Goal: Book appointment/travel/reservation

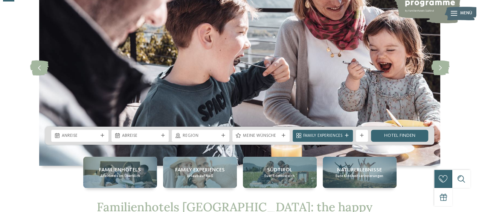
scroll to position [75, 0]
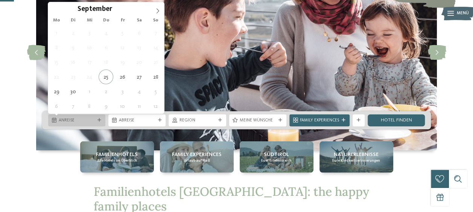
click at [73, 118] on span "Anreise" at bounding box center [77, 121] width 36 height 6
click at [154, 8] on span at bounding box center [157, 8] width 13 height 13
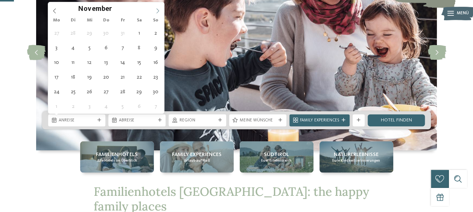
click at [154, 8] on span at bounding box center [157, 8] width 13 height 13
type input "****"
click at [154, 8] on span at bounding box center [157, 8] width 13 height 13
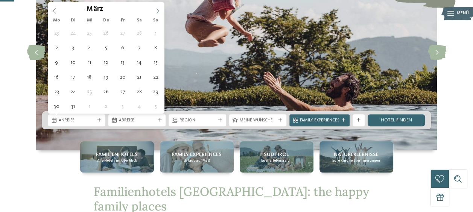
click at [154, 8] on span at bounding box center [157, 8] width 13 height 13
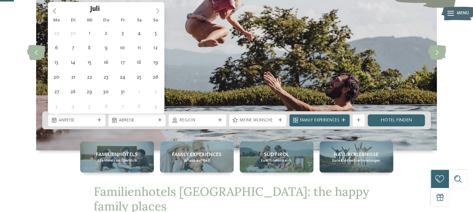
click at [154, 8] on span at bounding box center [157, 8] width 13 height 13
type div "28.08.2026"
type input "****"
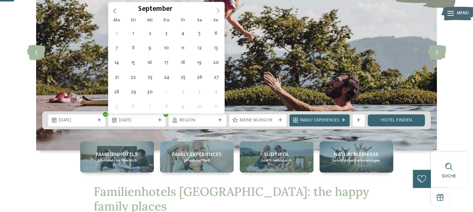
click at [219, 9] on icon at bounding box center [217, 10] width 5 height 5
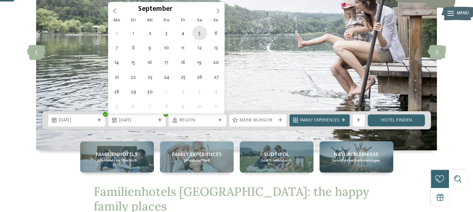
type div "05.09.2026"
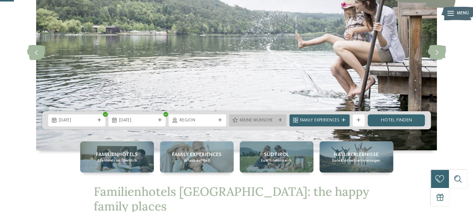
click at [249, 122] on span "Meine Wünsche" at bounding box center [258, 121] width 36 height 6
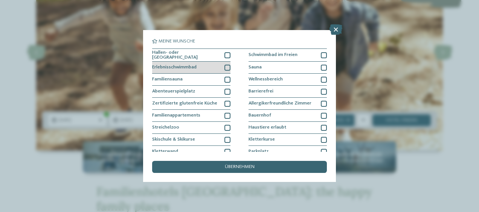
click at [224, 68] on div at bounding box center [227, 68] width 6 height 6
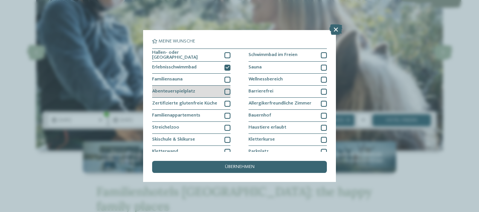
click at [227, 89] on div at bounding box center [227, 92] width 6 height 6
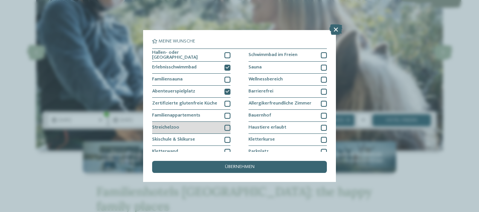
click at [227, 126] on div at bounding box center [227, 128] width 6 height 6
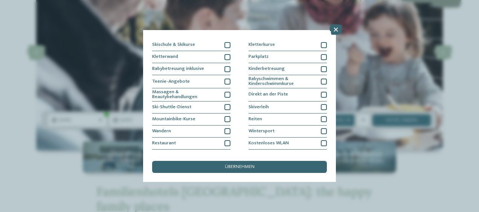
scroll to position [103, 0]
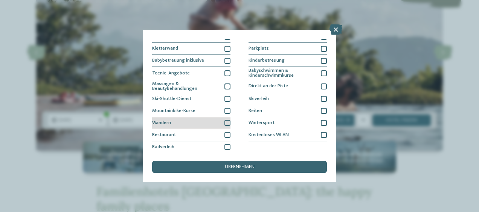
click at [225, 124] on div at bounding box center [227, 123] width 6 height 6
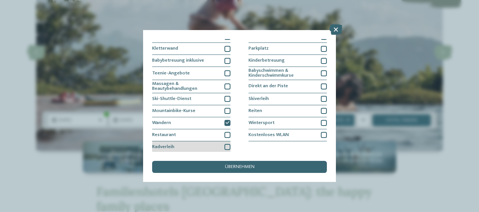
click at [225, 146] on div at bounding box center [227, 147] width 6 height 6
click at [225, 146] on icon at bounding box center [227, 147] width 4 height 4
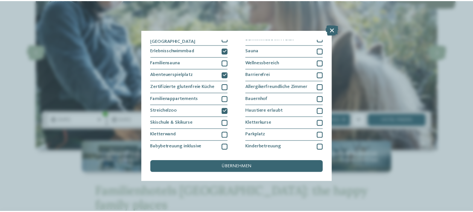
scroll to position [0, 0]
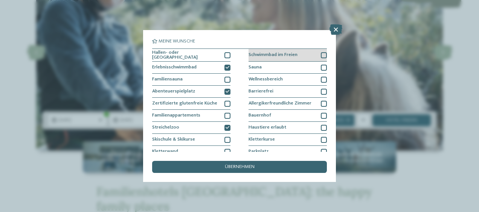
click at [321, 53] on div at bounding box center [324, 55] width 6 height 6
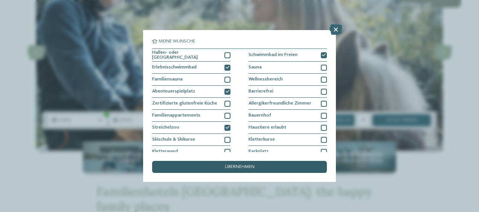
click at [246, 171] on div "übernehmen" at bounding box center [239, 167] width 175 height 12
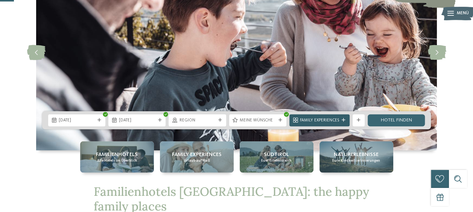
click at [343, 119] on icon at bounding box center [344, 121] width 4 height 4
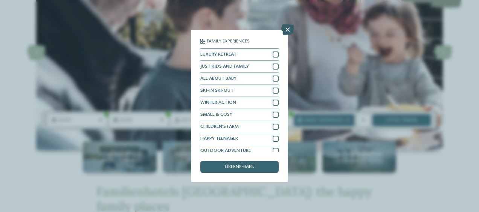
click at [283, 28] on icon at bounding box center [287, 29] width 13 height 11
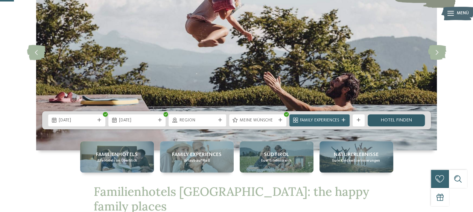
click at [389, 117] on link "Hotel finden" at bounding box center [396, 120] width 57 height 12
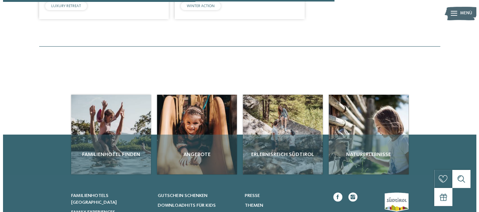
scroll to position [392, 0]
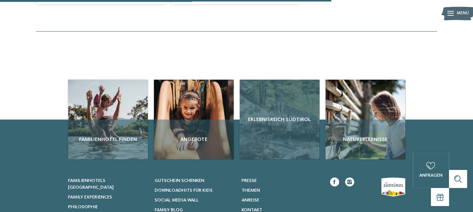
click at [270, 123] on span "Erlebnisreich Südtirol" at bounding box center [280, 120] width 74 height 8
click at [281, 126] on div "Erlebnisreich Südtirol" at bounding box center [280, 120] width 80 height 80
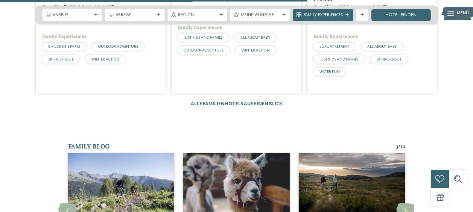
scroll to position [1095, 0]
